Goal: Task Accomplishment & Management: Manage account settings

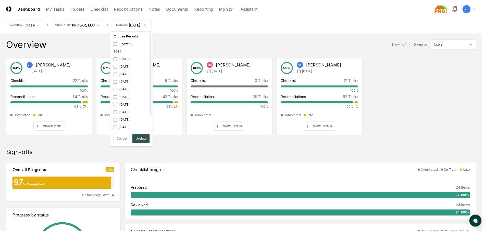
scroll to position [2, 0]
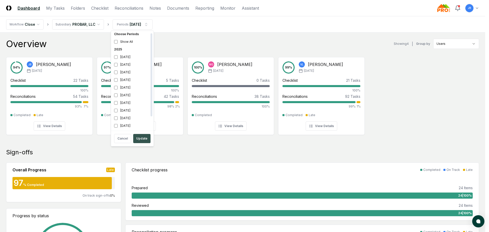
click at [144, 140] on button "Update" at bounding box center [141, 138] width 17 height 9
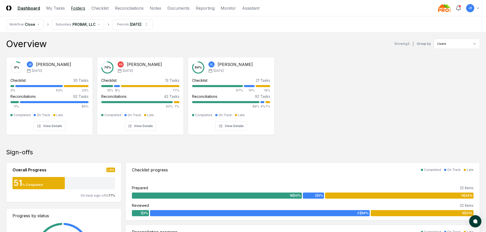
click at [75, 8] on link "Folders" at bounding box center [78, 8] width 14 height 6
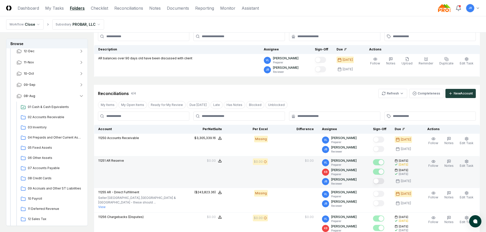
scroll to position [102, 0]
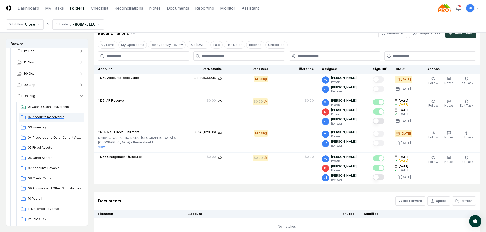
click at [39, 118] on span "02 Accounts Receivable" at bounding box center [55, 117] width 54 height 5
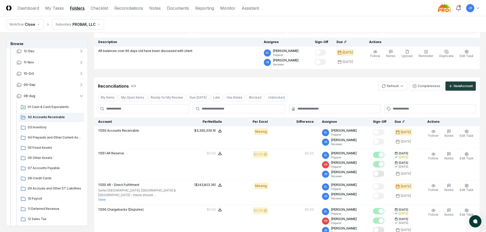
scroll to position [51, 0]
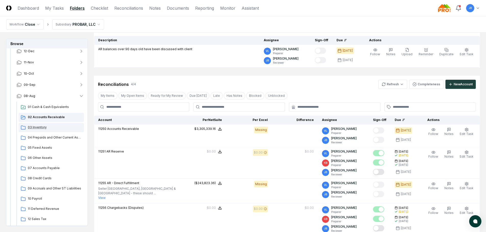
click at [42, 127] on span "03 Inventory" at bounding box center [55, 127] width 54 height 5
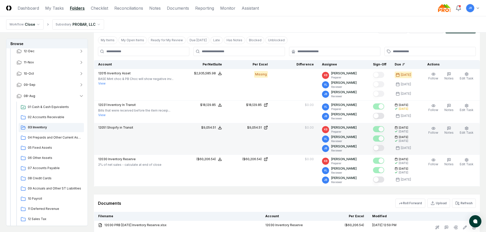
scroll to position [127, 0]
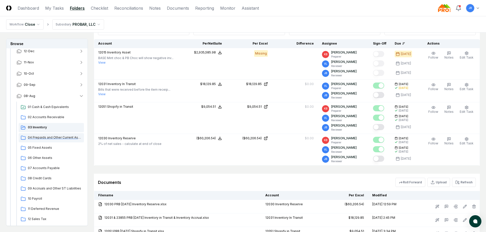
click at [64, 138] on span "04 Prepaids and Other Current Assets" at bounding box center [55, 137] width 54 height 5
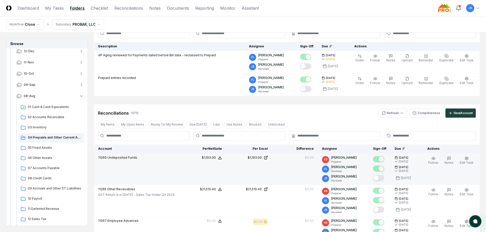
scroll to position [51, 0]
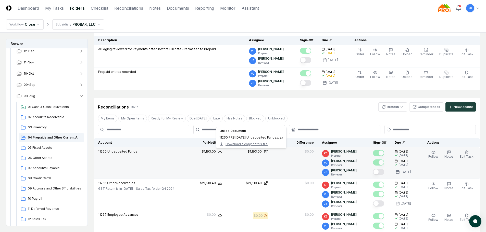
click at [258, 152] on div "$1,193.00" at bounding box center [255, 151] width 14 height 5
click at [381, 172] on button "Mark complete" at bounding box center [378, 172] width 11 height 6
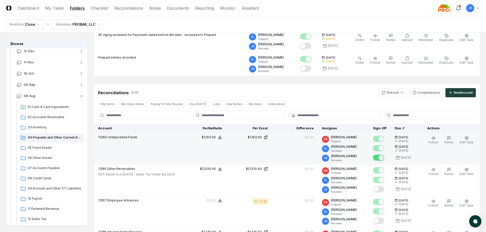
scroll to position [76, 0]
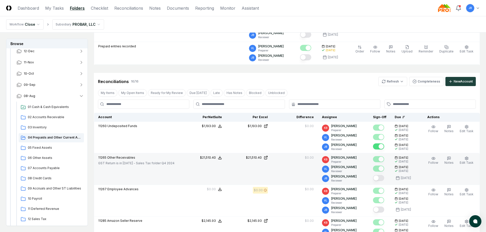
click at [378, 177] on button "Mark complete" at bounding box center [378, 178] width 11 height 6
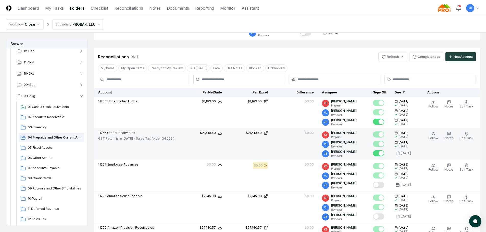
scroll to position [102, 0]
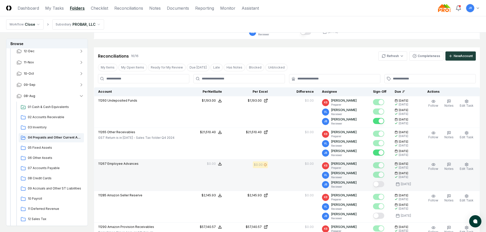
click at [379, 185] on button "Mark complete" at bounding box center [378, 184] width 11 height 6
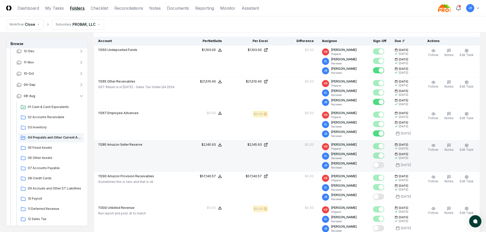
scroll to position [153, 0]
click at [257, 145] on div "$2,145.93" at bounding box center [254, 144] width 14 height 5
click at [377, 164] on button "Mark complete" at bounding box center [378, 165] width 11 height 6
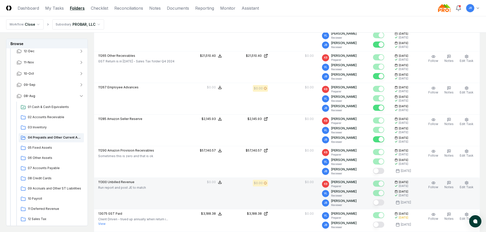
click at [378, 203] on button "Mark complete" at bounding box center [378, 203] width 11 height 6
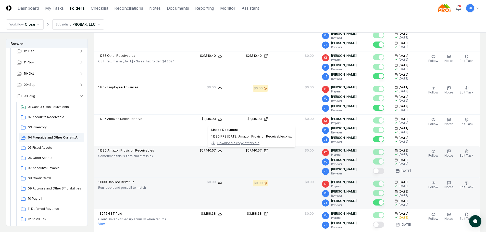
click at [259, 152] on div "$57,140.57" at bounding box center [253, 150] width 16 height 5
click at [380, 170] on button "Mark complete" at bounding box center [378, 171] width 11 height 6
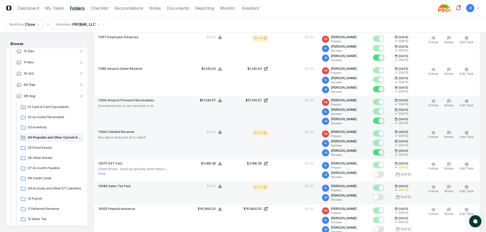
scroll to position [255, 0]
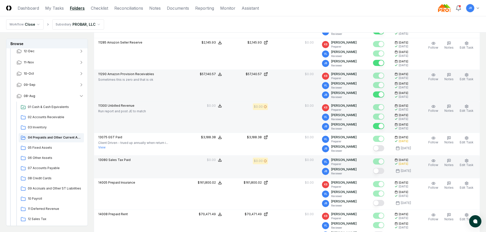
click at [380, 169] on button "Mark complete" at bounding box center [378, 171] width 11 height 6
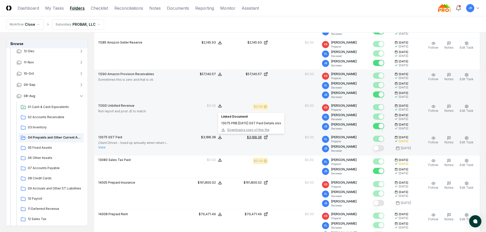
click at [257, 137] on div "$3,188.38" at bounding box center [254, 137] width 15 height 5
click at [262, 136] on div "$3,188.38" at bounding box center [254, 137] width 15 height 5
click at [379, 148] on button "Mark complete" at bounding box center [378, 148] width 11 height 6
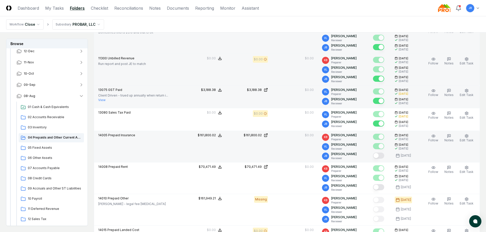
scroll to position [306, 0]
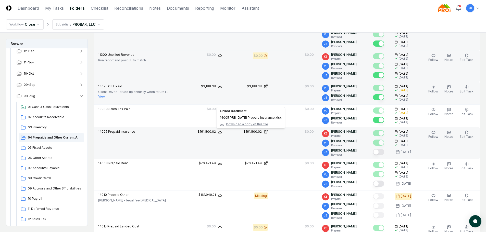
click at [254, 132] on div "$161,800.02" at bounding box center [252, 131] width 18 height 5
click at [380, 153] on button "Mark complete" at bounding box center [378, 152] width 11 height 6
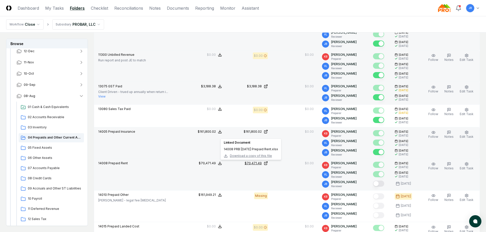
click at [257, 164] on div "$70,471.49" at bounding box center [252, 163] width 17 height 5
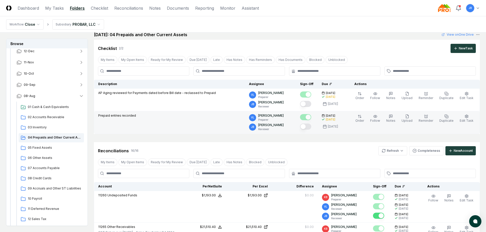
scroll to position [0, 0]
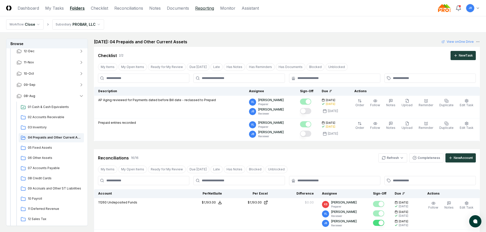
click at [206, 7] on link "Reporting" at bounding box center [204, 8] width 19 height 6
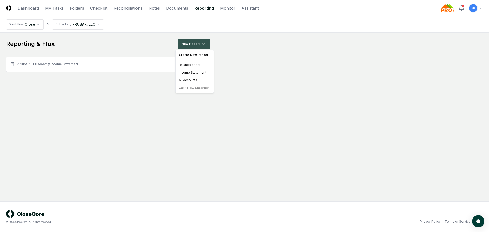
click at [200, 46] on html "CloseCore Dashboard My Tasks Folders Checklist Reconciliations Notes Documents …" at bounding box center [244, 116] width 489 height 232
click at [196, 64] on div "Balance Sheet" at bounding box center [195, 65] width 36 height 8
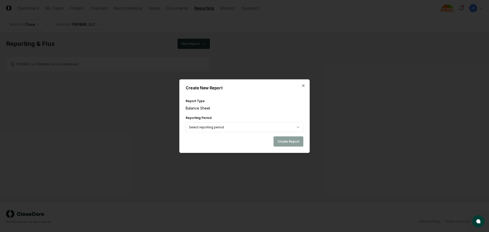
click at [241, 128] on body "CloseCore Dashboard My Tasks Folders Checklist Reconciliations Notes Documents …" at bounding box center [244, 116] width 489 height 232
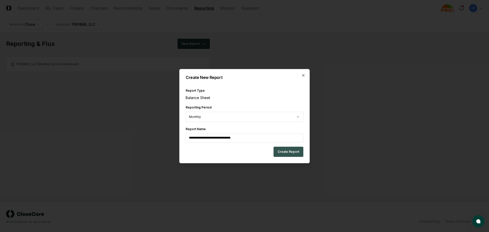
click at [284, 152] on button "Create Report" at bounding box center [289, 152] width 30 height 10
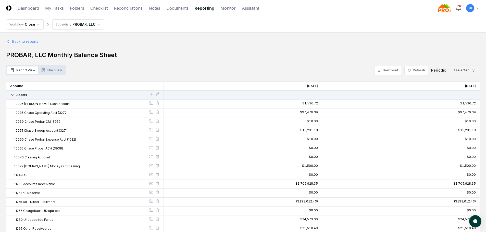
click at [462, 71] on span "2 selected" at bounding box center [461, 70] width 16 height 5
click at [455, 106] on icon "Suggestions" at bounding box center [454, 104] width 4 height 4
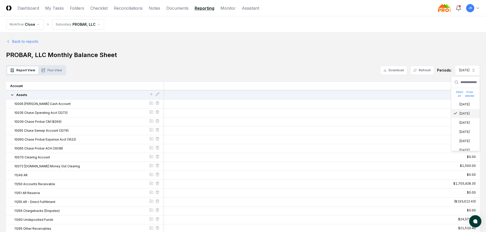
click at [452, 115] on div "[DATE]" at bounding box center [465, 113] width 28 height 9
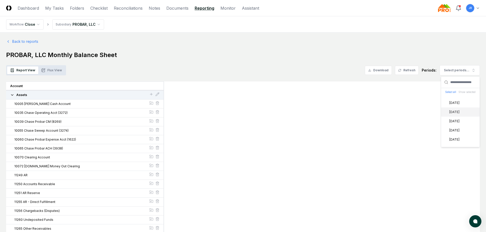
scroll to position [25, 0]
click at [447, 128] on div "[DATE]" at bounding box center [451, 130] width 16 height 5
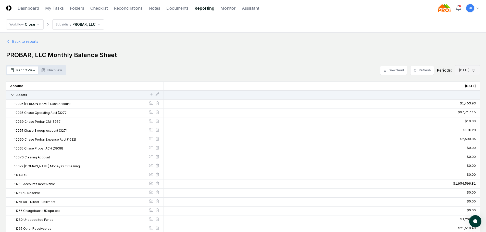
click at [461, 71] on span "[DATE]" at bounding box center [464, 70] width 10 height 5
click at [456, 123] on icon "Suggestions" at bounding box center [455, 125] width 4 height 4
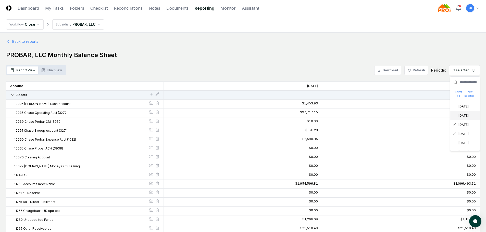
click at [457, 116] on div "[DATE]" at bounding box center [460, 115] width 16 height 5
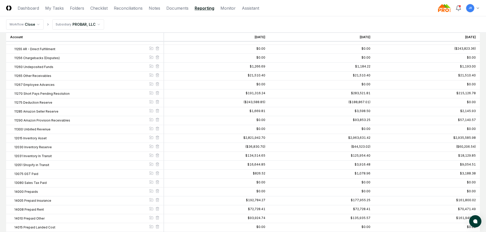
scroll to position [178, 0]
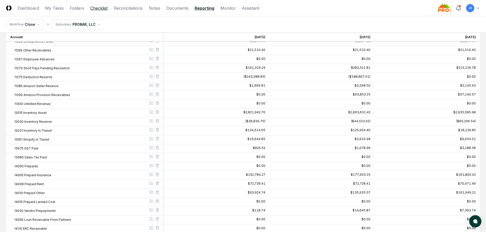
click at [93, 7] on link "Checklist" at bounding box center [98, 8] width 17 height 6
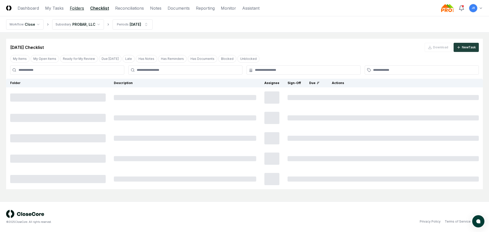
click at [77, 6] on link "Folders" at bounding box center [77, 8] width 14 height 6
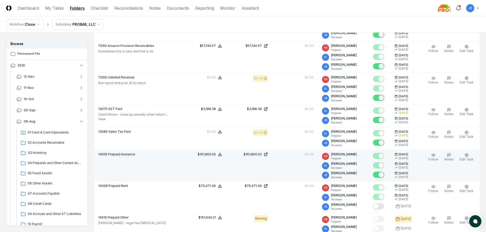
scroll to position [306, 0]
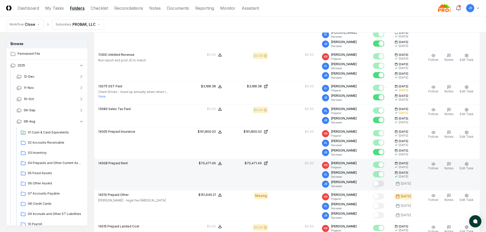
click at [380, 185] on button "Mark complete" at bounding box center [378, 184] width 11 height 6
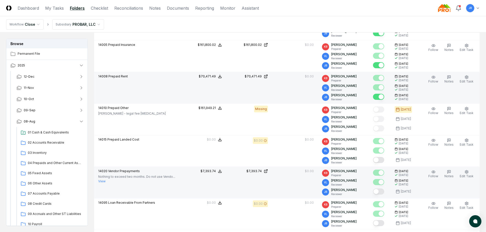
scroll to position [408, 0]
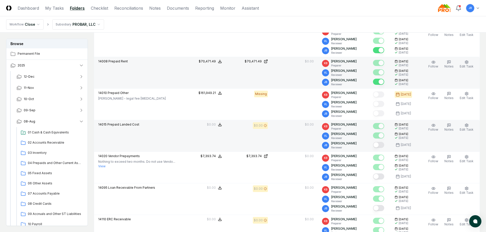
click at [381, 146] on button "Mark complete" at bounding box center [378, 145] width 11 height 6
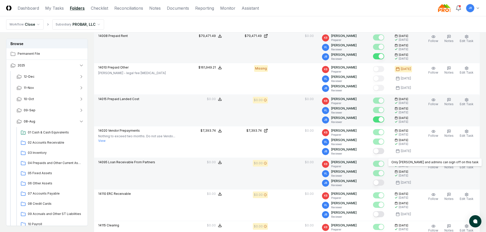
scroll to position [459, 0]
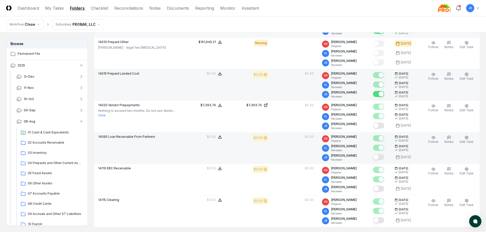
click at [381, 158] on button "Mark complete" at bounding box center [378, 157] width 11 height 6
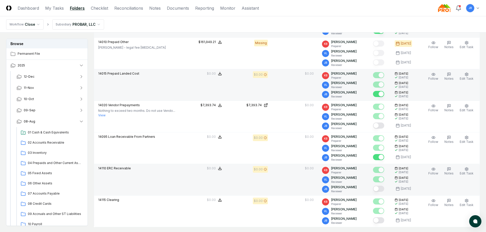
click at [380, 188] on button "Mark complete" at bounding box center [378, 189] width 11 height 6
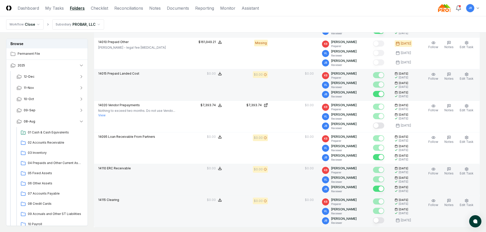
click at [379, 219] on button "Mark complete" at bounding box center [378, 220] width 11 height 6
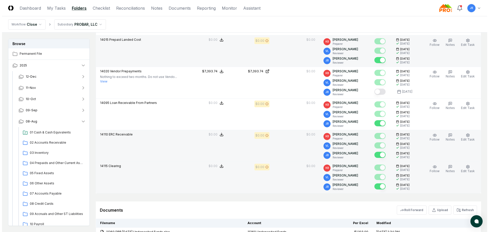
scroll to position [484, 0]
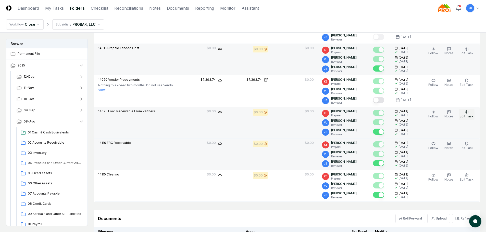
click at [465, 111] on icon "button" at bounding box center [466, 112] width 4 height 4
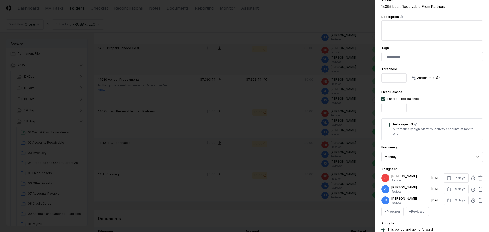
scroll to position [102, 0]
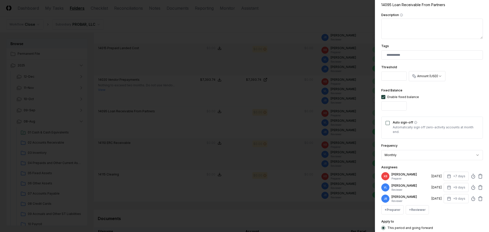
click at [390, 123] on div "Auto sign-off Automatically sign off zero-activity accounts at month end." at bounding box center [433, 128] width 102 height 22
click at [387, 121] on button "Auto sign-off" at bounding box center [388, 123] width 4 height 4
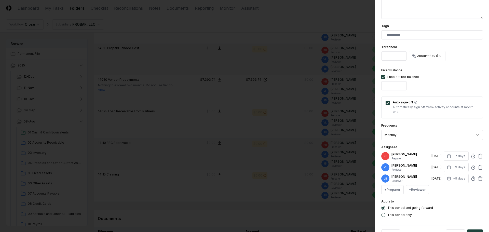
scroll to position [140, 0]
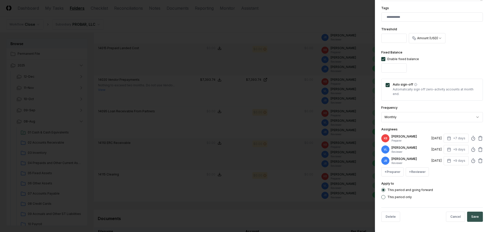
click at [470, 218] on button "Save" at bounding box center [476, 217] width 16 height 10
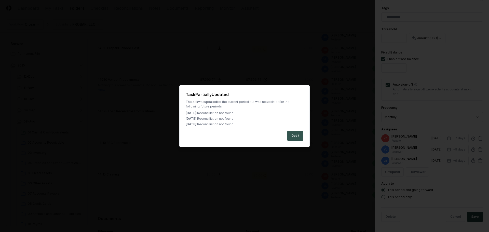
click at [296, 137] on button "Got it" at bounding box center [296, 136] width 16 height 10
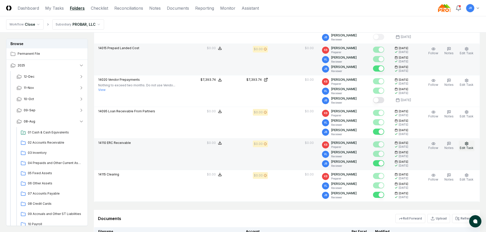
click at [468, 147] on span "Edit Task" at bounding box center [466, 148] width 14 height 4
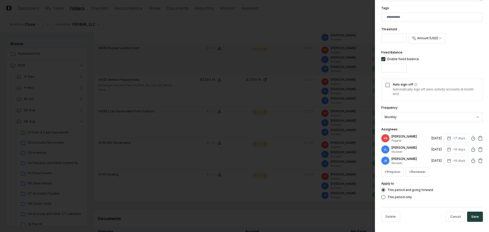
click at [388, 85] on button "Auto sign-off" at bounding box center [388, 85] width 4 height 4
click at [468, 215] on button "Save" at bounding box center [476, 217] width 16 height 10
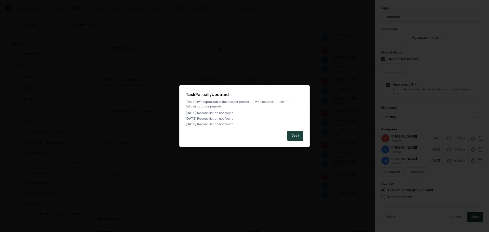
drag, startPoint x: 298, startPoint y: 134, endPoint x: 301, endPoint y: 133, distance: 2.6
click at [299, 134] on button "Got it" at bounding box center [296, 136] width 16 height 10
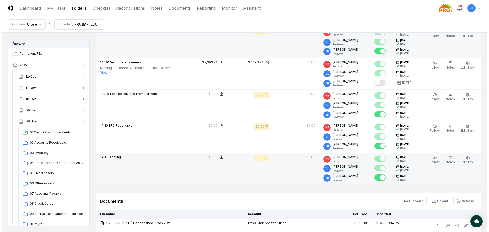
scroll to position [535, 0]
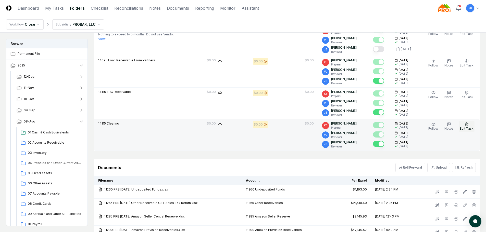
click at [468, 122] on icon "button" at bounding box center [466, 124] width 4 height 4
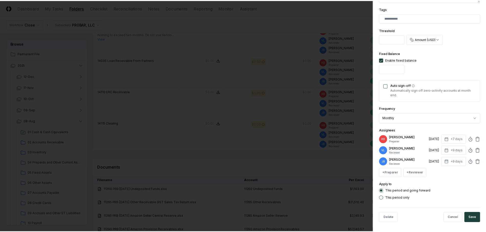
scroll to position [140, 0]
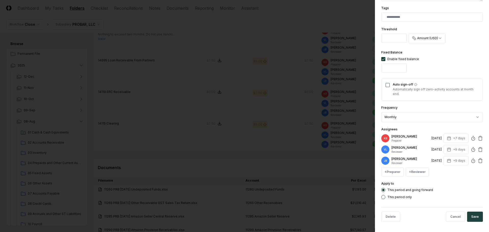
click at [388, 86] on button "Auto sign-off" at bounding box center [388, 85] width 4 height 4
click at [474, 213] on button "Save" at bounding box center [476, 217] width 16 height 10
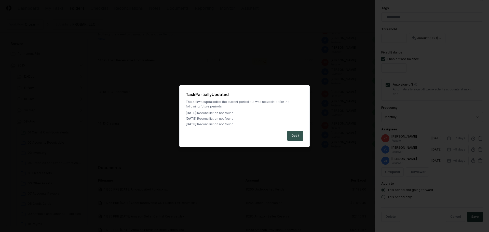
click at [293, 133] on button "Got it" at bounding box center [296, 136] width 16 height 10
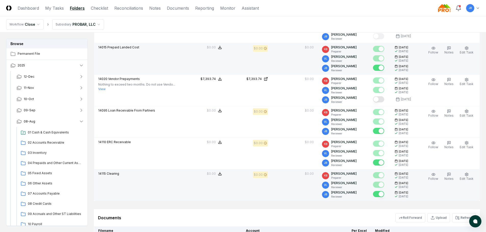
scroll to position [484, 0]
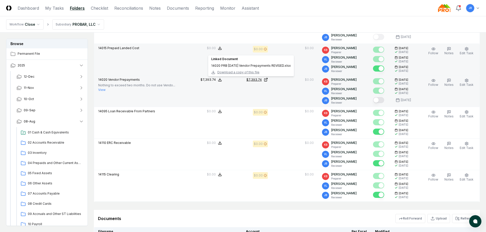
click at [262, 79] on div "$7,393.74" at bounding box center [253, 79] width 15 height 5
click at [103, 89] on button "View" at bounding box center [101, 90] width 7 height 5
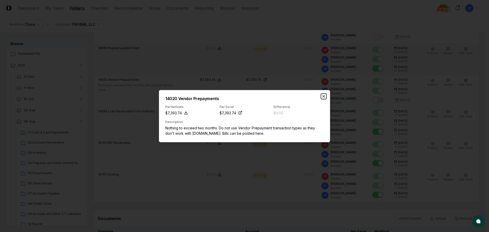
click at [325, 97] on icon "button" at bounding box center [324, 96] width 4 height 4
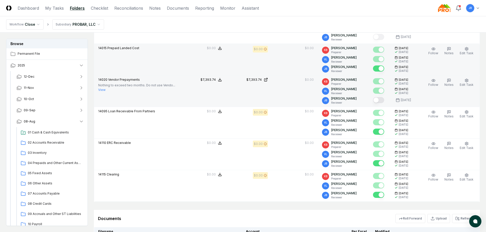
drag, startPoint x: 379, startPoint y: 100, endPoint x: 377, endPoint y: 102, distance: 3.1
click at [379, 101] on button "Mark complete" at bounding box center [378, 100] width 11 height 6
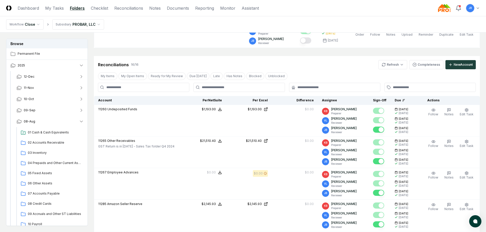
scroll to position [76, 0]
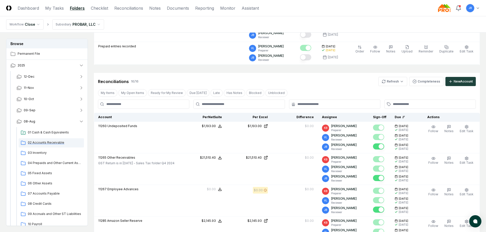
click at [45, 142] on span "02 Accounts Receivable" at bounding box center [55, 142] width 54 height 5
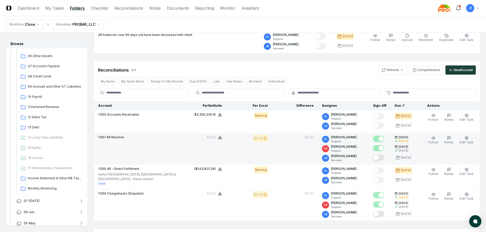
scroll to position [76, 0]
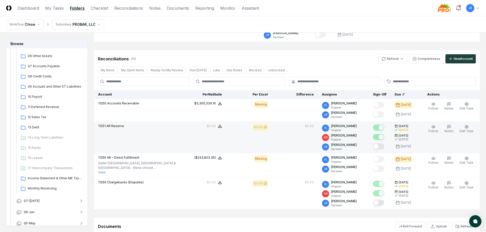
click at [379, 147] on button "Mark complete" at bounding box center [378, 147] width 11 height 6
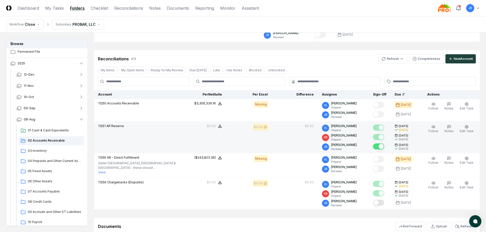
scroll to position [0, 0]
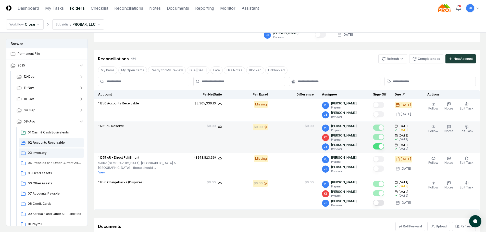
click at [35, 154] on span "03 Inventory" at bounding box center [55, 153] width 54 height 5
